Goal: Find specific page/section: Find specific page/section

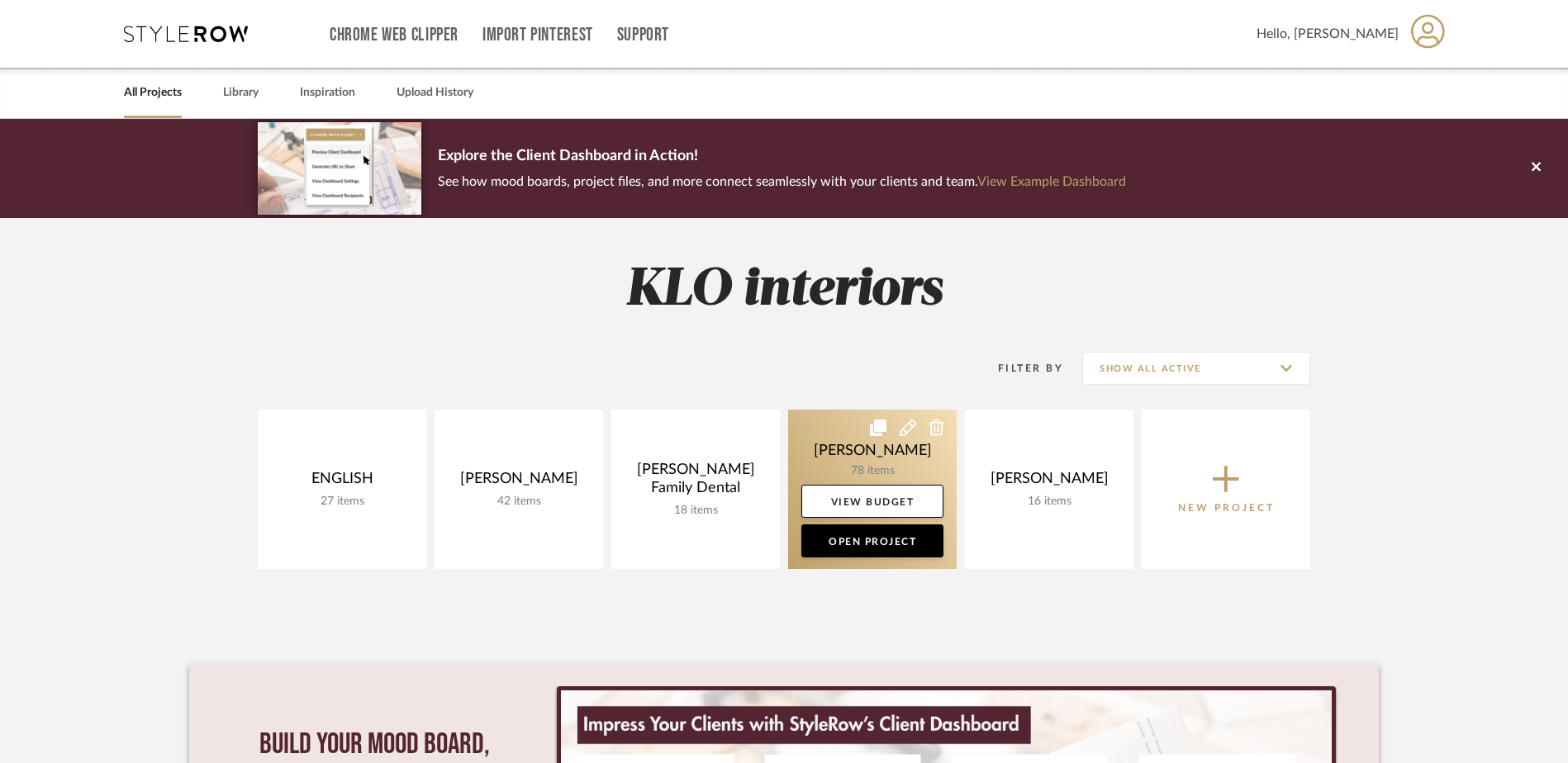
click at [862, 464] on link at bounding box center [872, 488] width 169 height 160
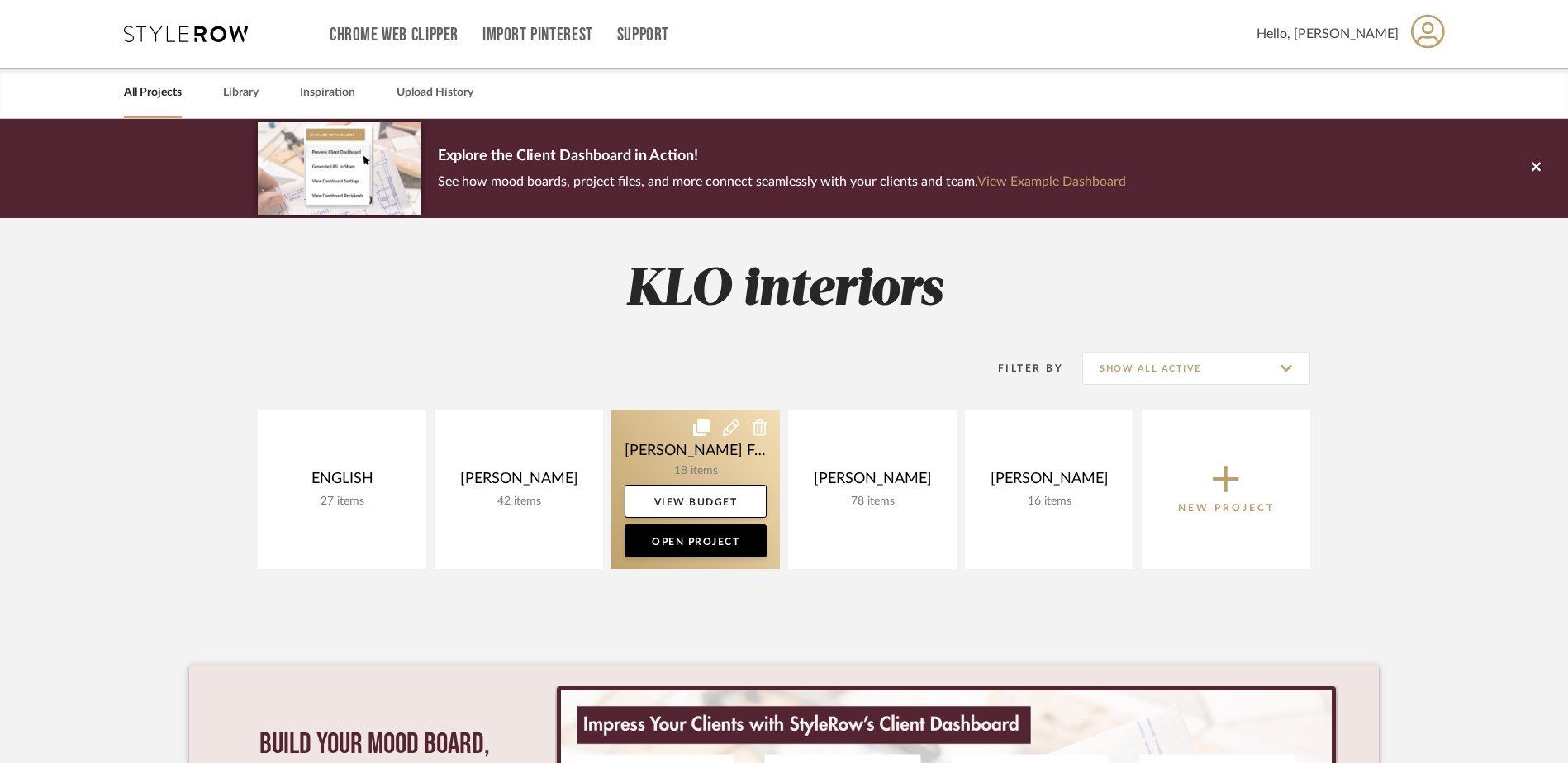
click at [681, 442] on link at bounding box center [695, 488] width 169 height 160
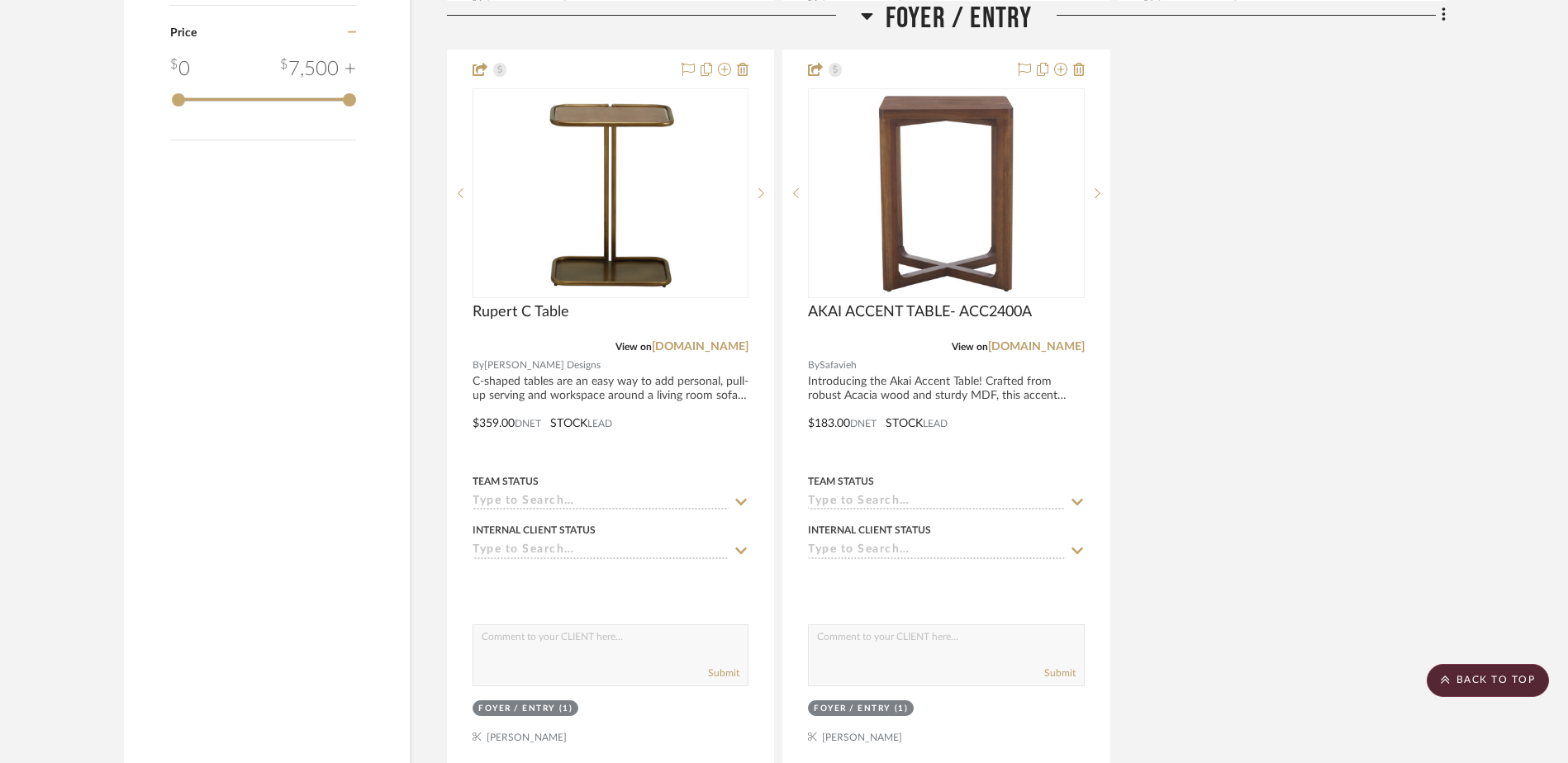
scroll to position [2052, 0]
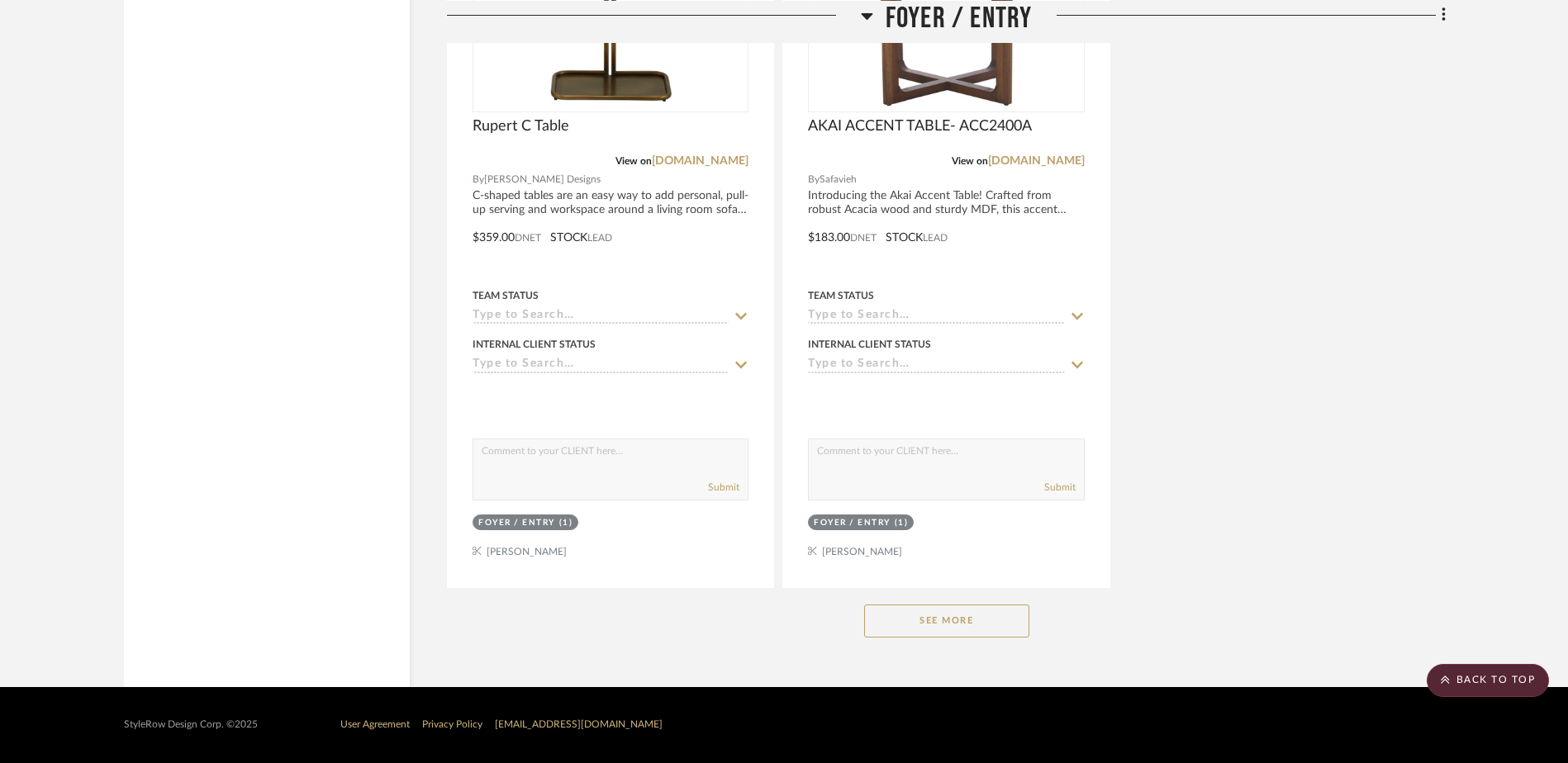
click at [940, 620] on button "See More" at bounding box center [946, 620] width 165 height 33
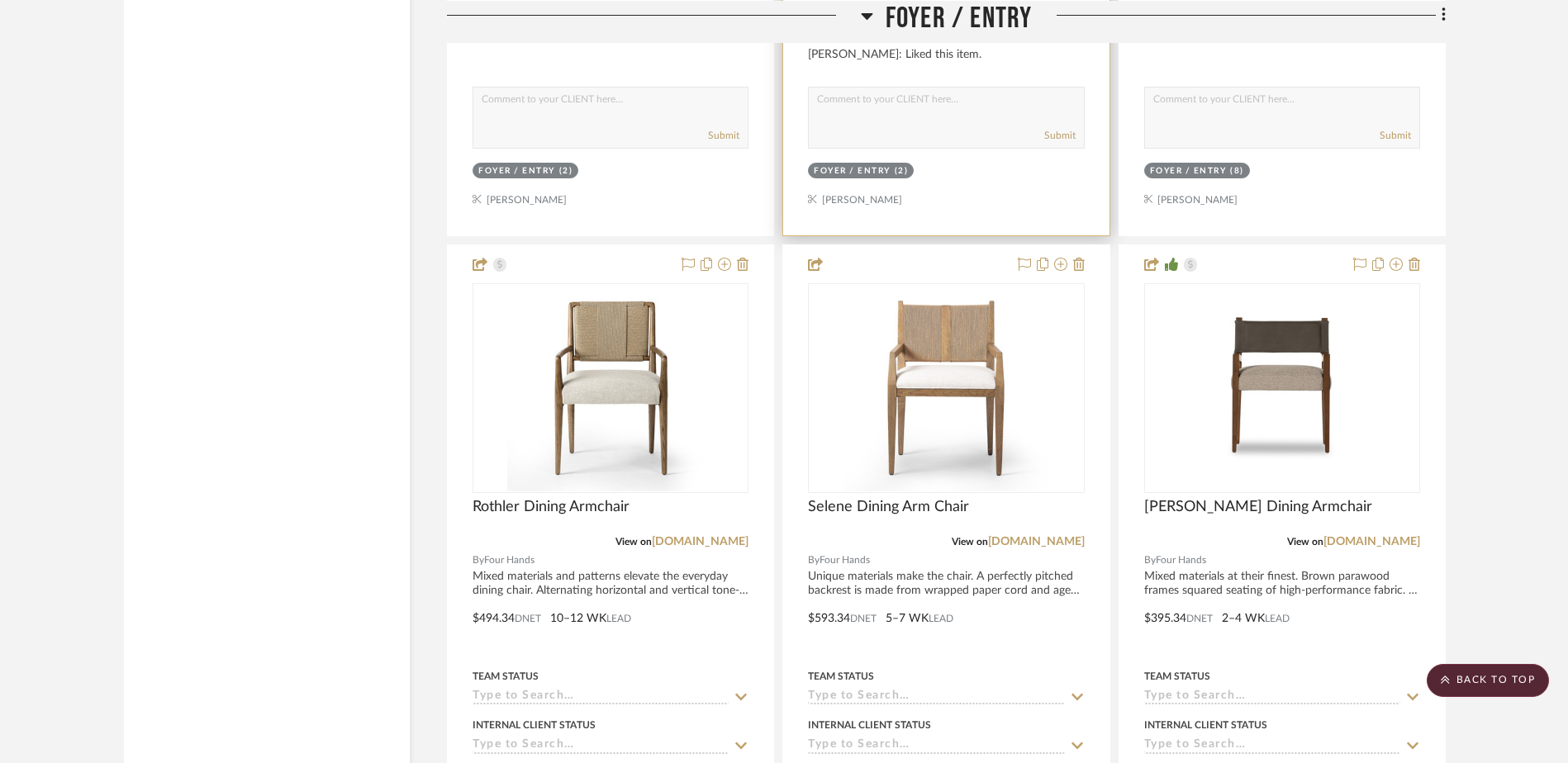
scroll to position [4115, 0]
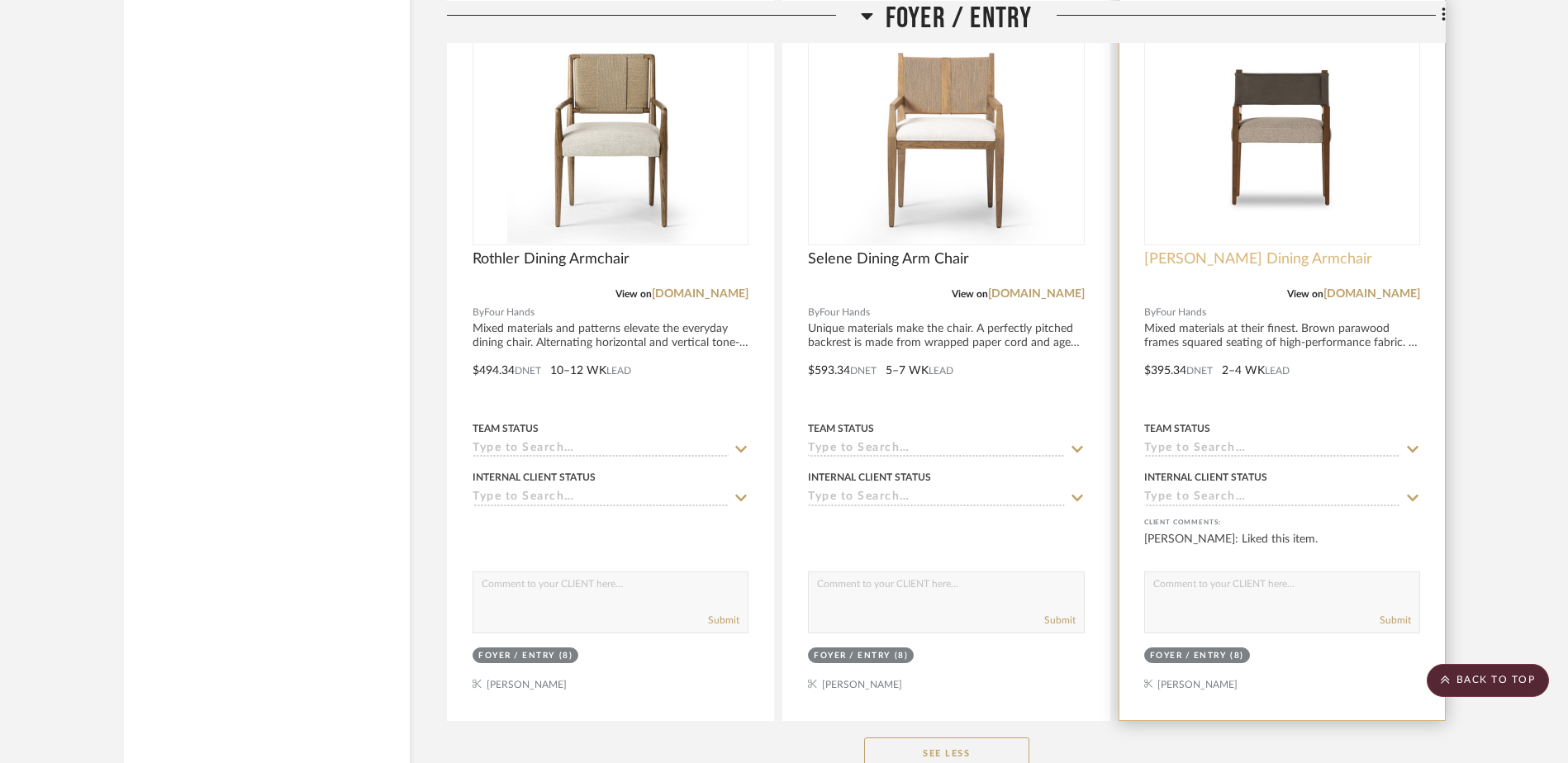
click at [1204, 261] on span "[PERSON_NAME] Dining Armchair" at bounding box center [1259, 259] width 228 height 18
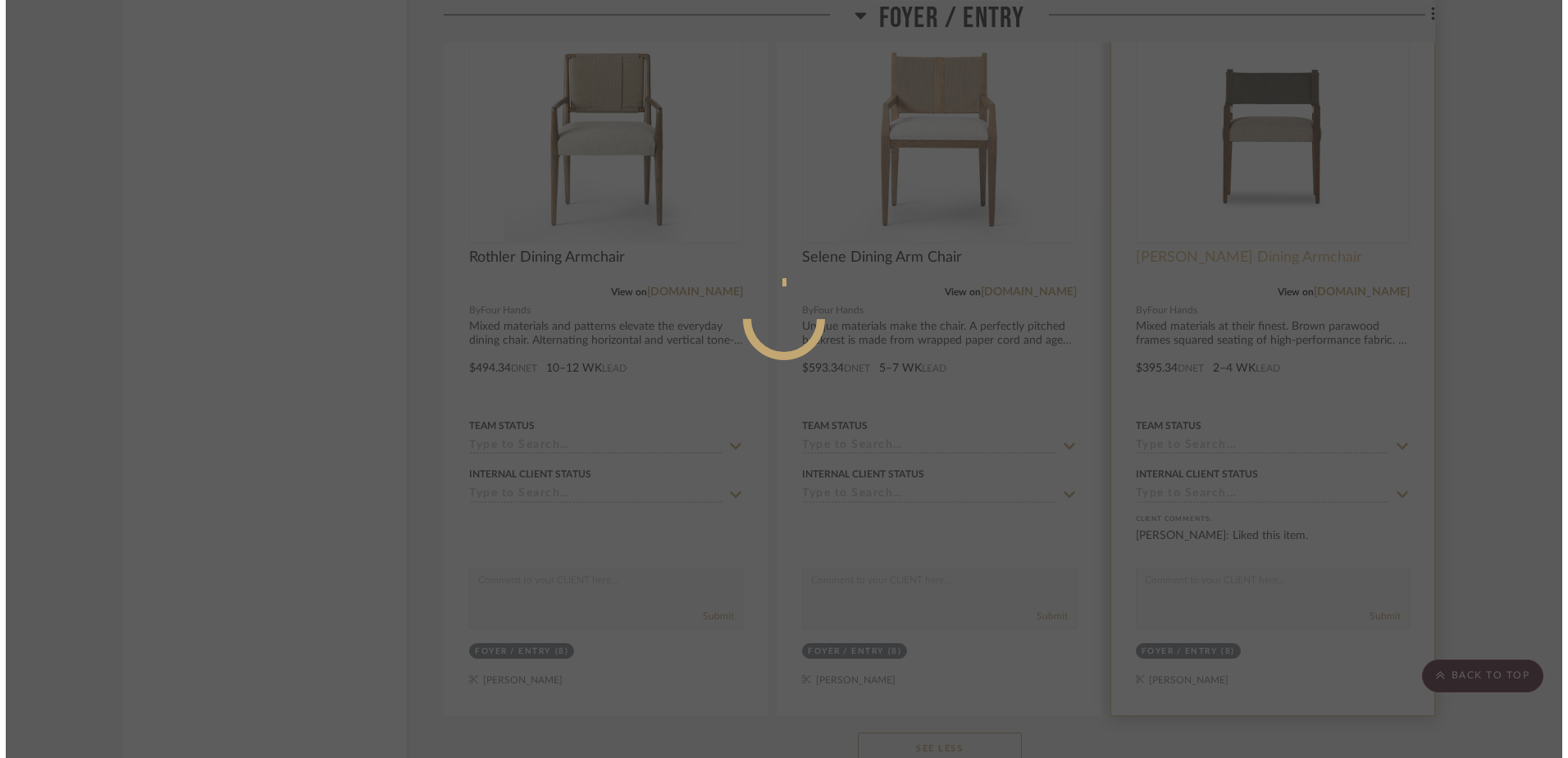
scroll to position [0, 0]
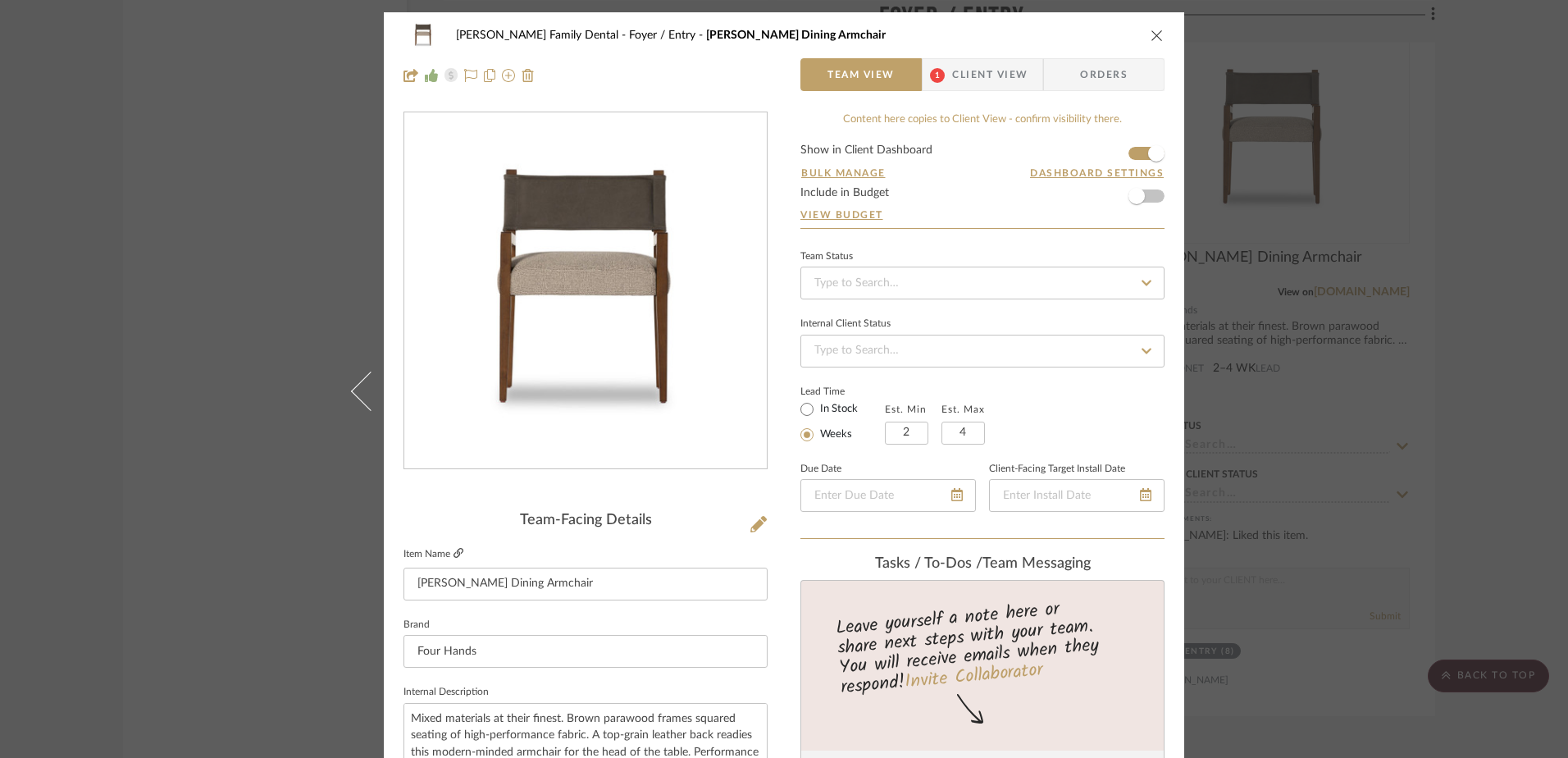
click at [453, 551] on icon at bounding box center [458, 553] width 10 height 10
